Goal: Task Accomplishment & Management: Manage account settings

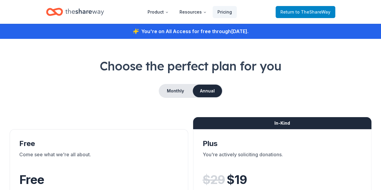
click at [306, 11] on span "to TheShareWay" at bounding box center [313, 11] width 35 height 5
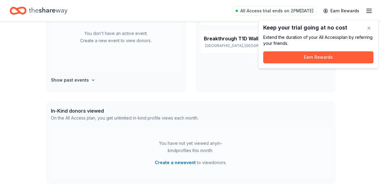
scroll to position [54, 0]
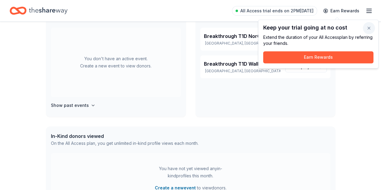
click at [368, 29] on button "button" at bounding box center [369, 28] width 12 height 12
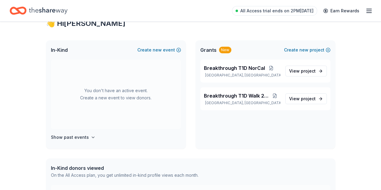
scroll to position [0, 0]
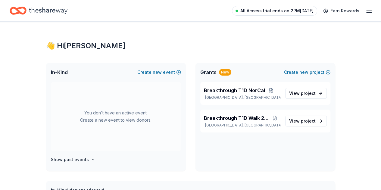
click at [287, 12] on span "All Access trial ends on 2PM[DATE]" at bounding box center [277, 10] width 73 height 7
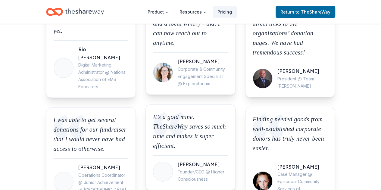
scroll to position [901, 0]
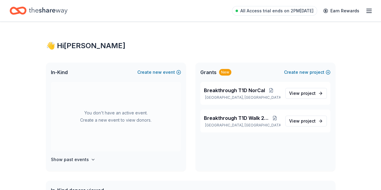
click at [360, 11] on div "All Access trial ends on 2PM[DATE] Earn Rewards" at bounding box center [302, 11] width 141 height 14
click at [366, 13] on icon "button" at bounding box center [369, 10] width 7 height 7
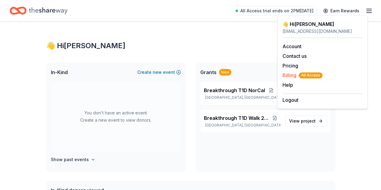
click at [294, 77] on span "Billing All Access" at bounding box center [303, 75] width 40 height 7
